Goal: Find specific page/section: Find specific page/section

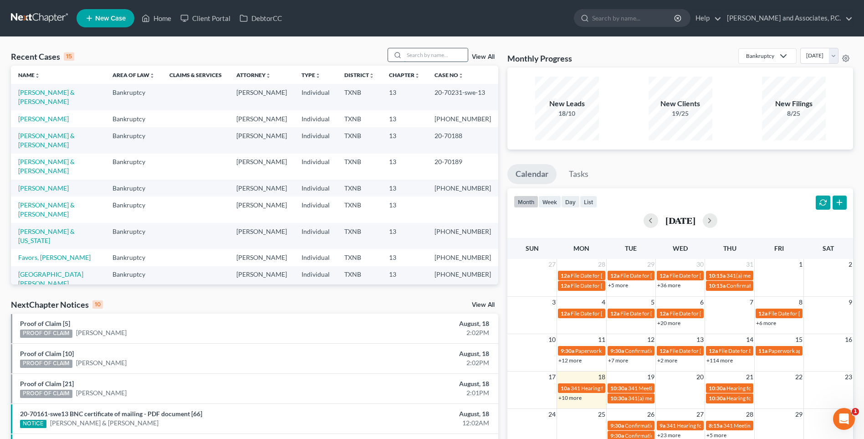
click at [416, 55] on input "search" at bounding box center [436, 54] width 64 height 13
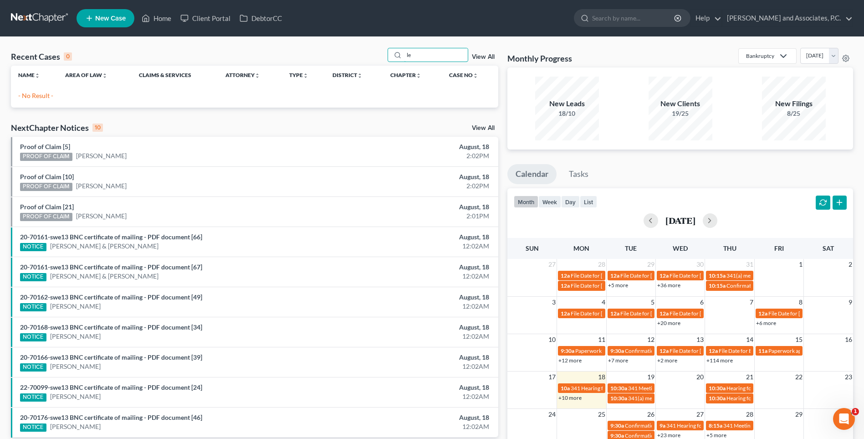
type input "l"
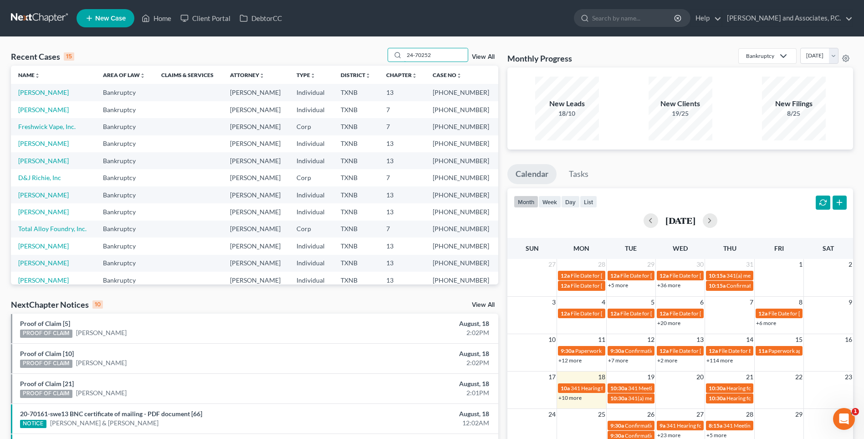
type input "24-70252"
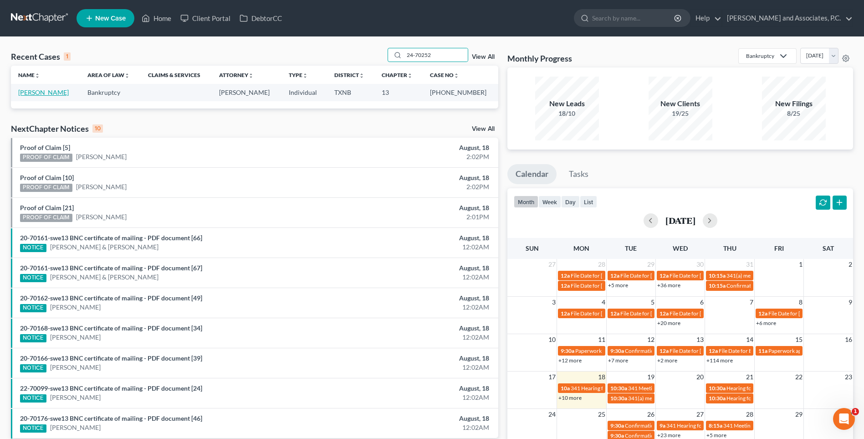
click at [63, 93] on link "[PERSON_NAME]" at bounding box center [43, 92] width 51 height 8
select select "1"
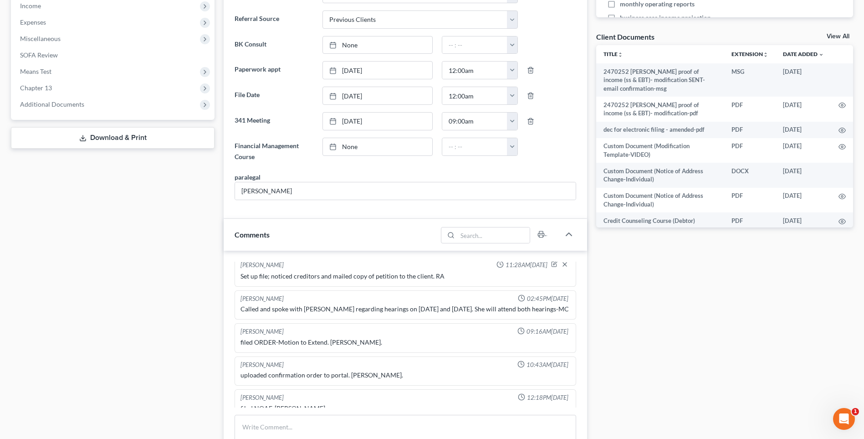
scroll to position [91, 0]
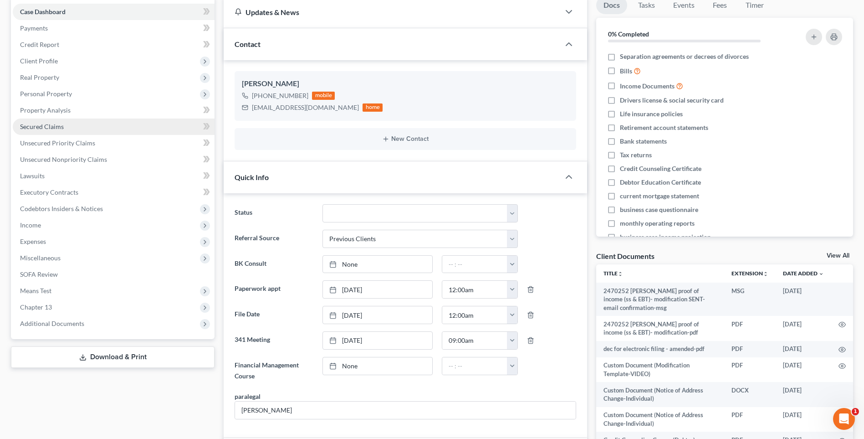
click at [47, 126] on span "Secured Claims" at bounding box center [42, 127] width 44 height 8
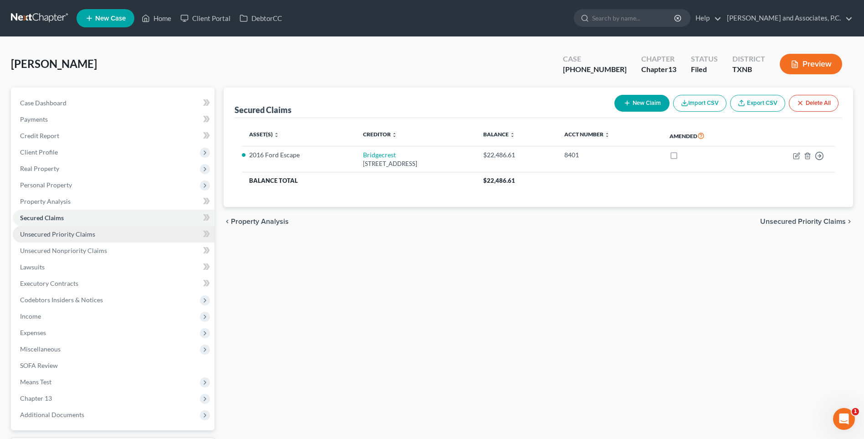
click at [58, 237] on span "Unsecured Priority Claims" at bounding box center [57, 234] width 75 height 8
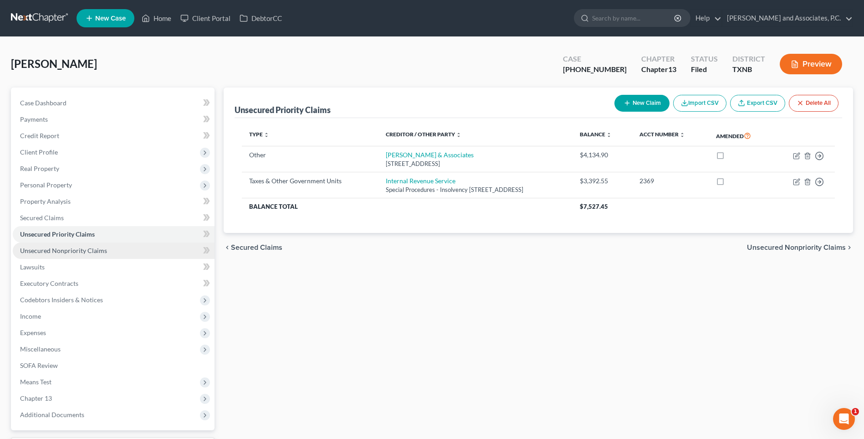
click at [60, 252] on span "Unsecured Nonpriority Claims" at bounding box center [63, 251] width 87 height 8
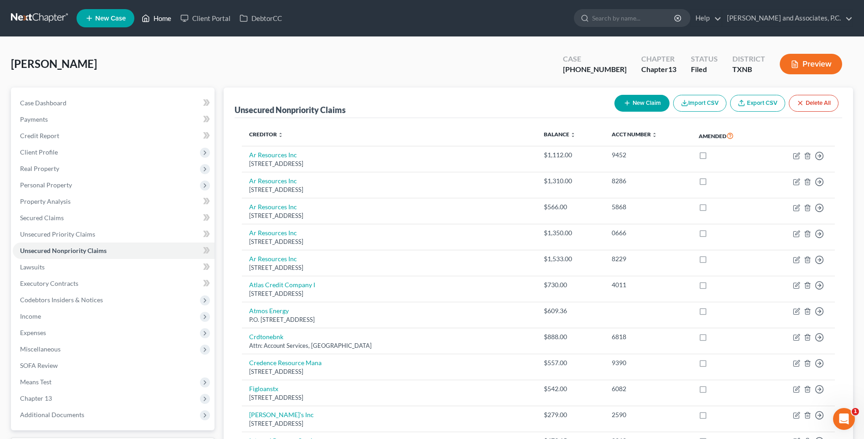
click at [162, 19] on link "Home" at bounding box center [156, 18] width 39 height 16
